Goal: Information Seeking & Learning: Learn about a topic

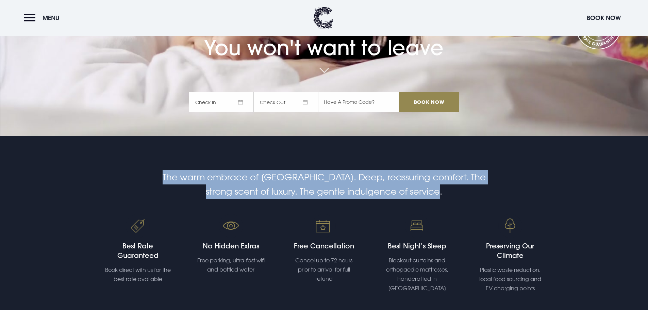
click at [165, 177] on h2 "The warm embrace of [GEOGRAPHIC_DATA]. Deep, reassuring comfort. The strong sce…" at bounding box center [324, 184] width 324 height 29
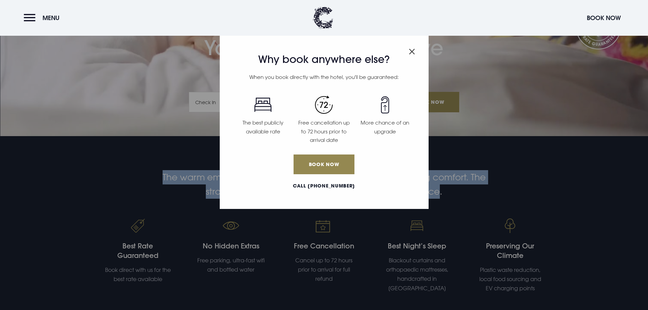
click at [413, 49] on img "Close modal" at bounding box center [412, 52] width 6 height 6
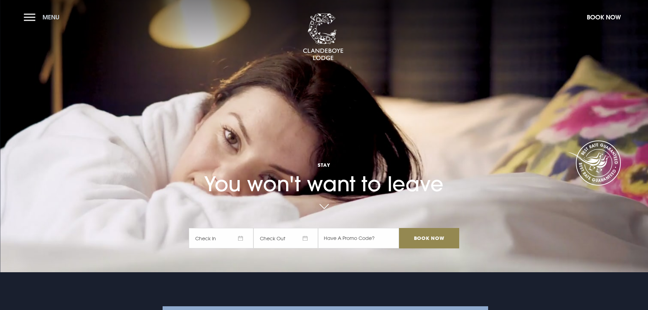
click at [52, 16] on span "Menu" at bounding box center [50, 17] width 17 height 8
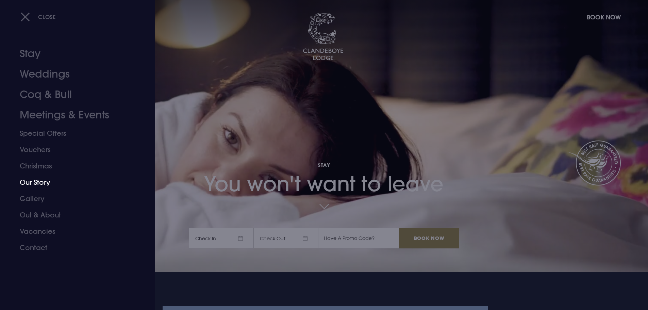
click at [42, 181] on link "Our Story" at bounding box center [73, 182] width 107 height 16
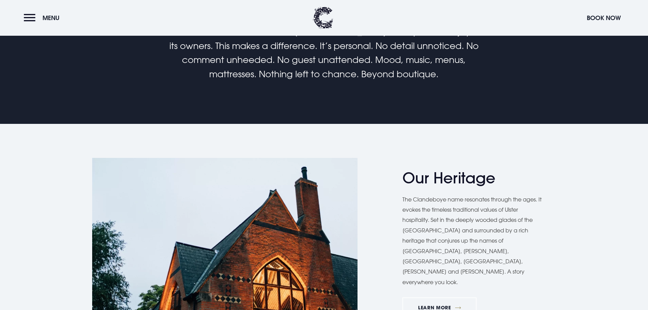
scroll to position [374, 0]
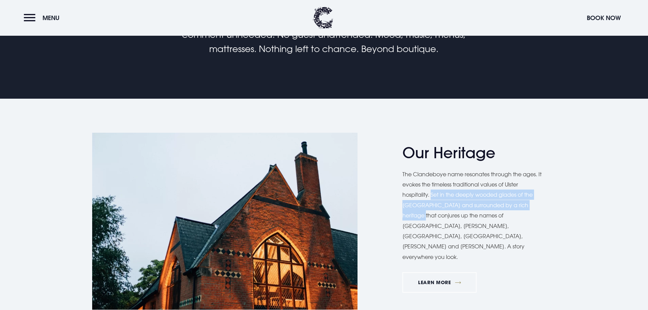
drag, startPoint x: 432, startPoint y: 205, endPoint x: 426, endPoint y: 224, distance: 20.7
click at [426, 224] on p "The Clandeboye name resonates through the ages. It evokes the timeless traditio…" at bounding box center [471, 215] width 139 height 93
copy p "Set in the deeply wooded glades of the Clandeboye Estate and surrounded by a ri…"
